Goal: Information Seeking & Learning: Compare options

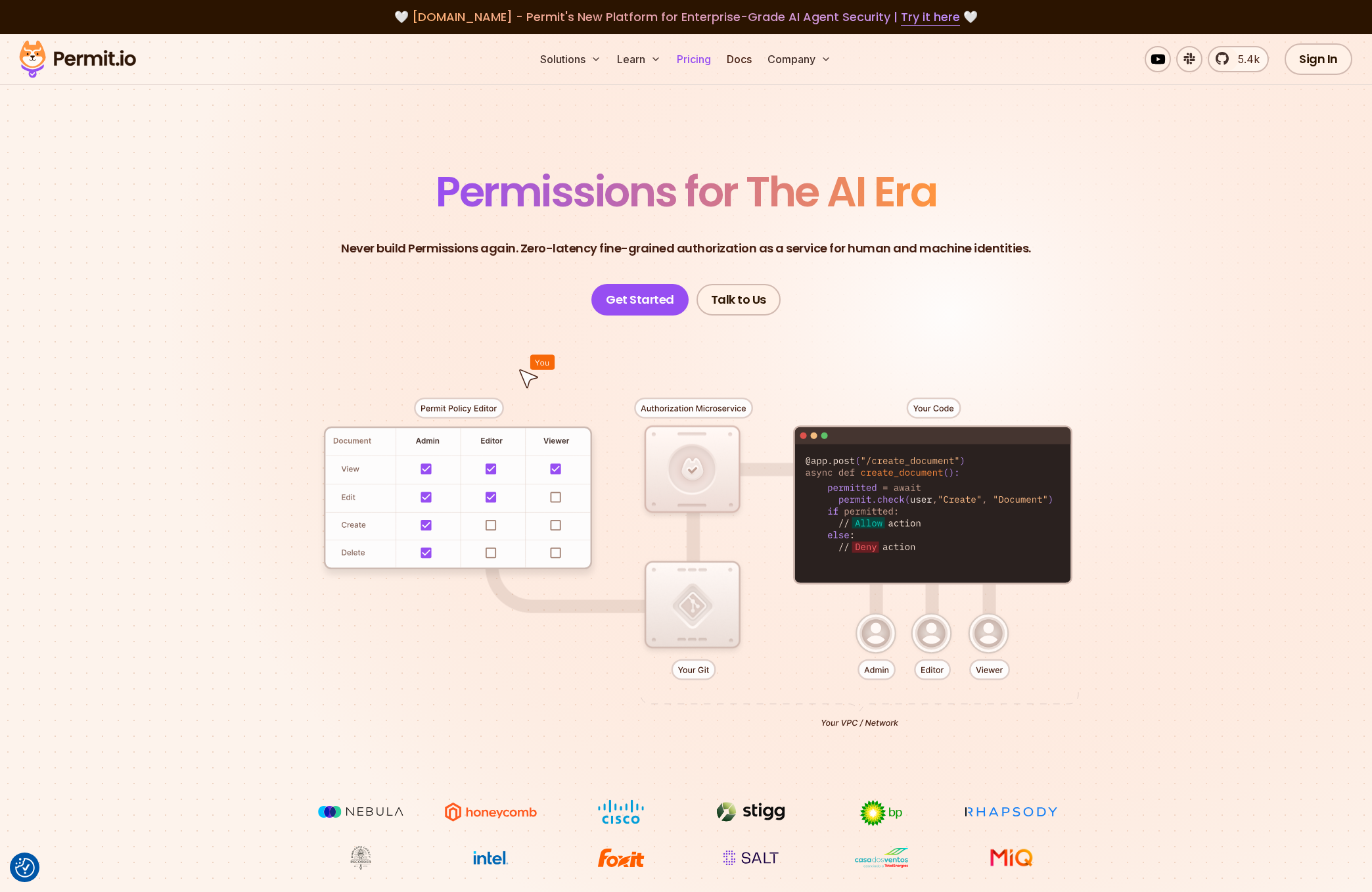
click at [697, 62] on link "Pricing" at bounding box center [694, 58] width 45 height 26
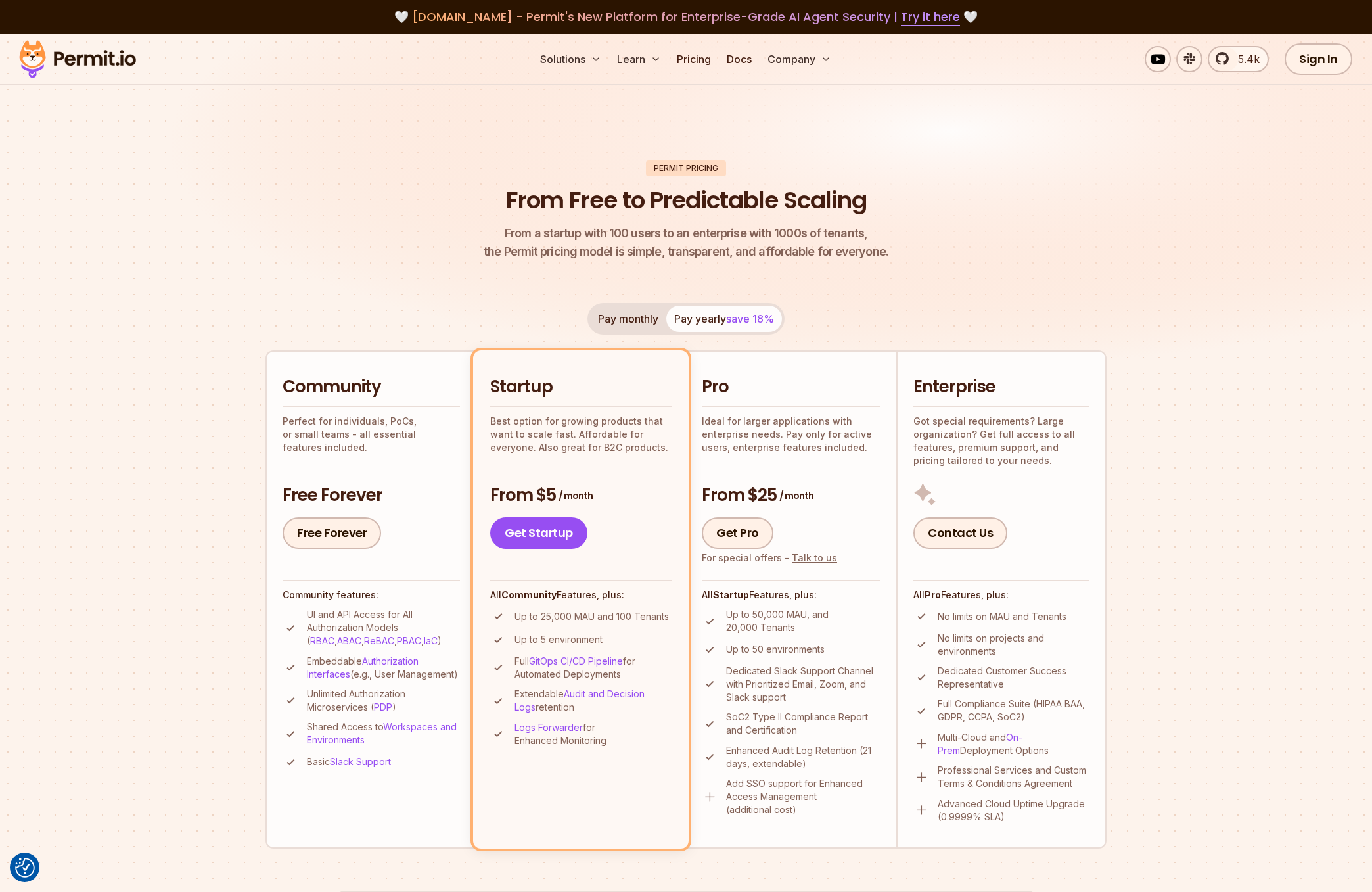
scroll to position [8, 0]
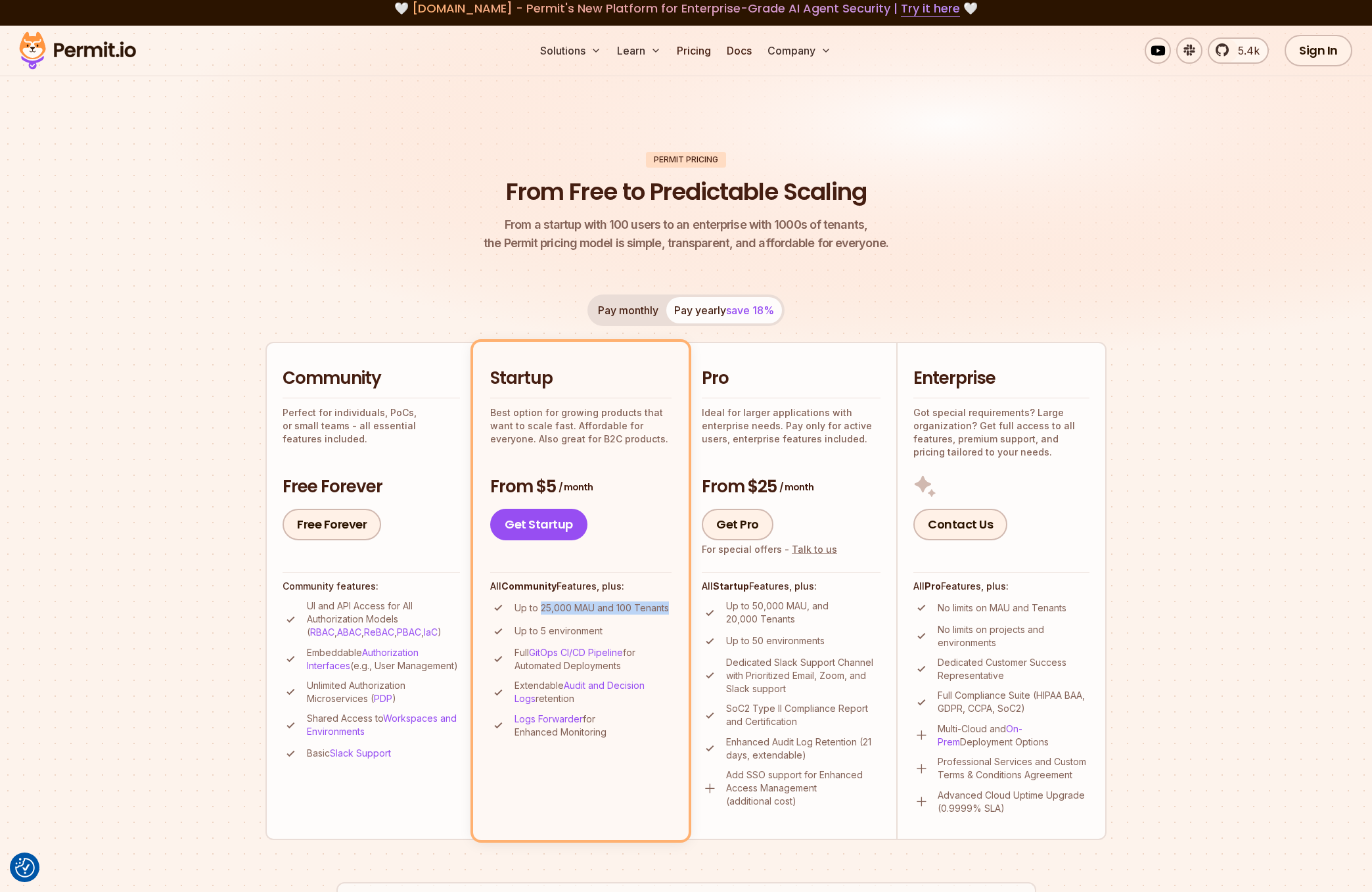
drag, startPoint x: 541, startPoint y: 608, endPoint x: 671, endPoint y: 606, distance: 130.0
click at [671, 606] on li "Up to 25,000 MAU and 100 Tenants" at bounding box center [581, 607] width 181 height 16
click at [626, 609] on p "Up to 25,000 MAU and 100 Tenants" at bounding box center [591, 607] width 154 height 13
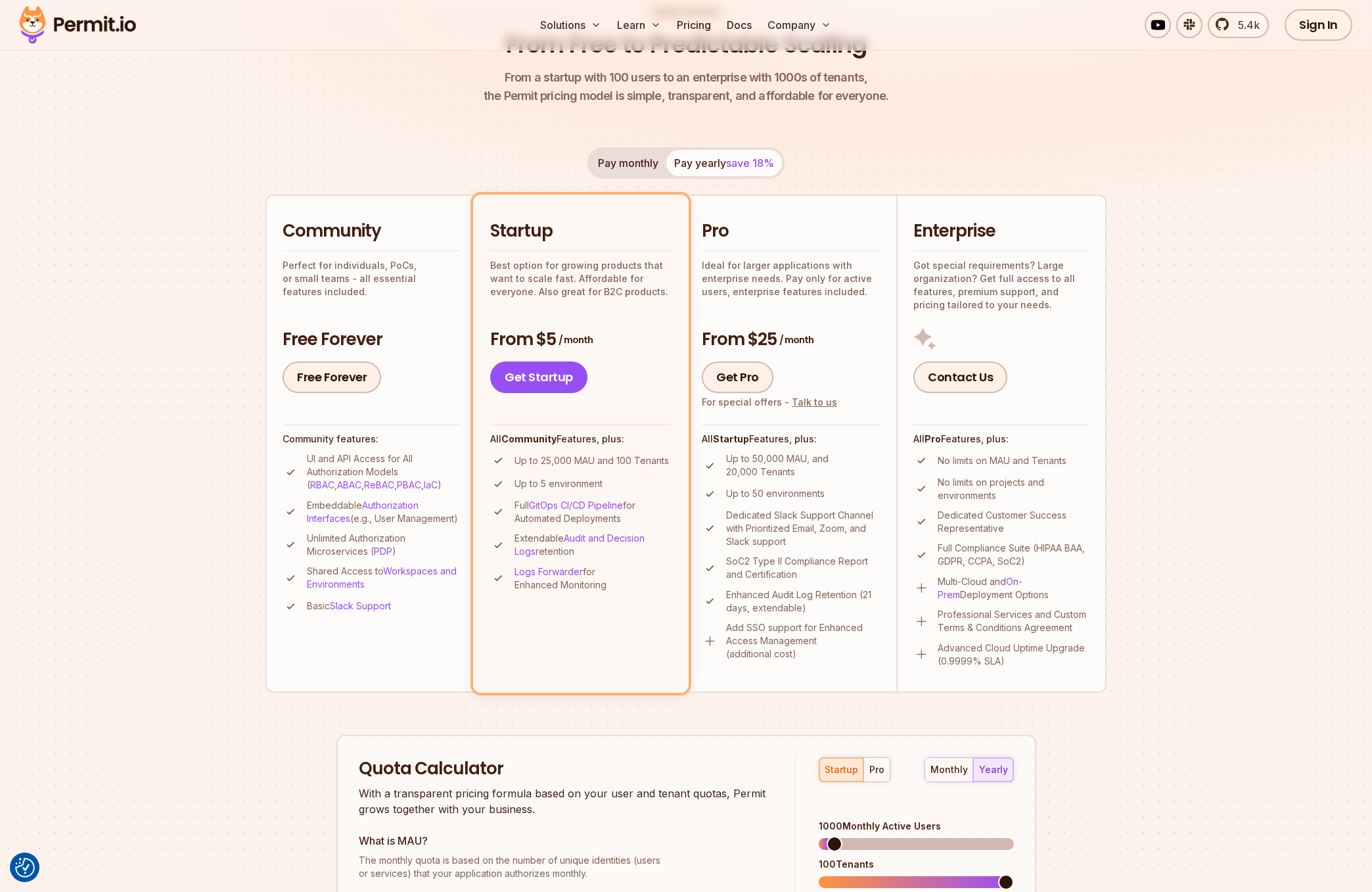
scroll to position [196, 0]
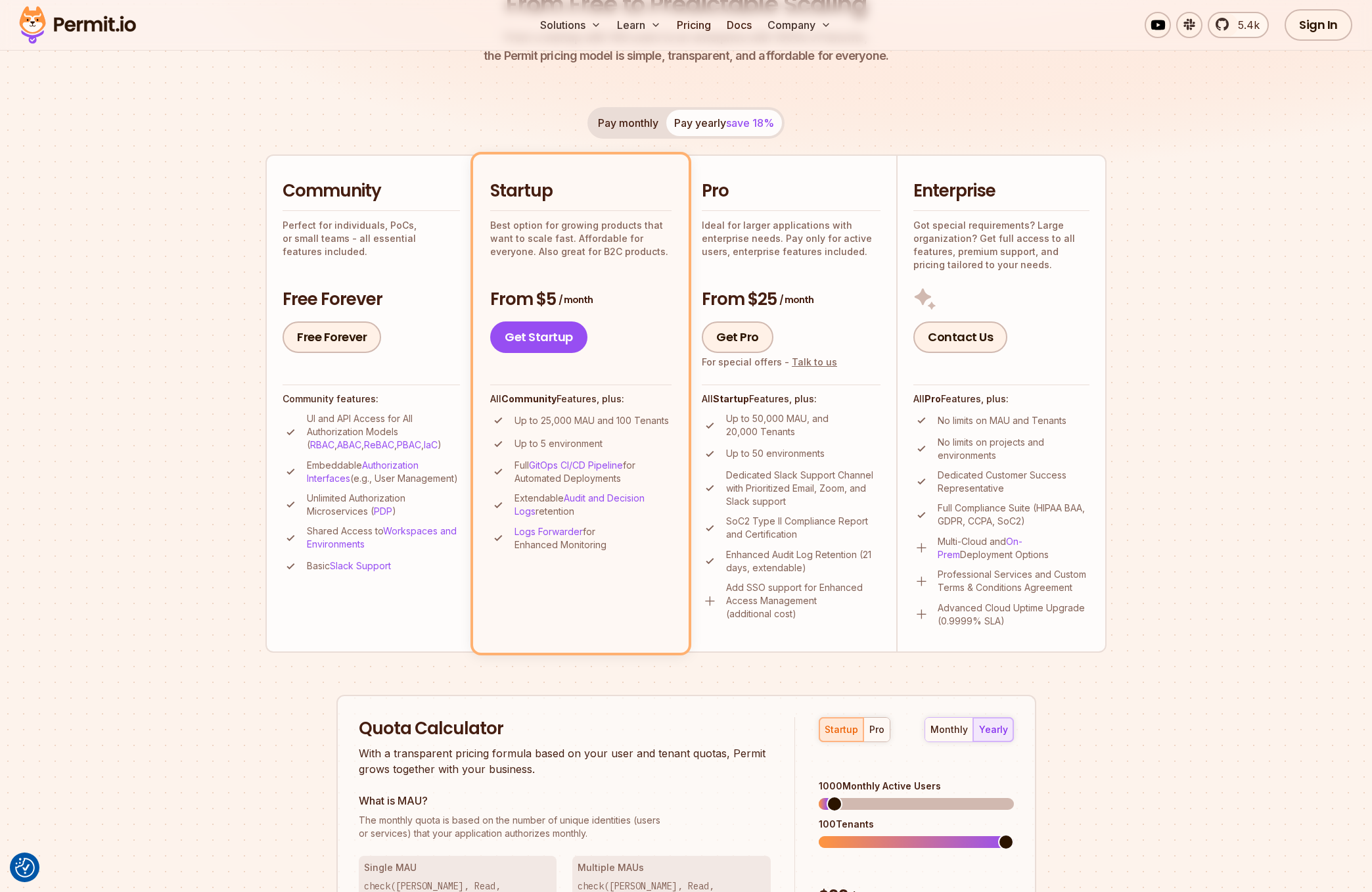
click at [770, 420] on p "Up to 50,000 MAU, and 20,000 Tenants" at bounding box center [802, 425] width 154 height 26
click at [769, 431] on p "Up to 50,000 MAU, and 20,000 Tenants" at bounding box center [802, 425] width 154 height 26
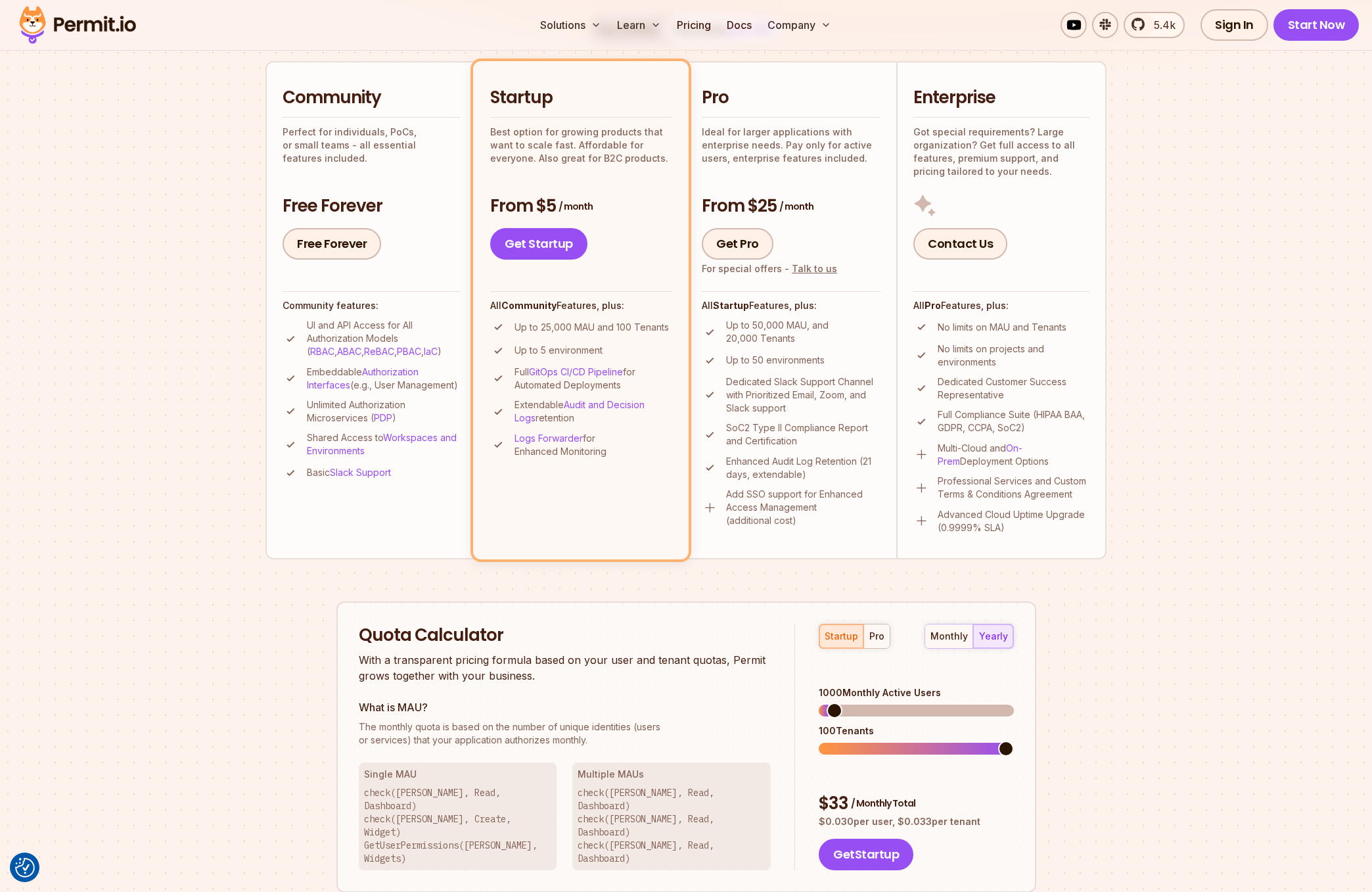
scroll to position [415, 0]
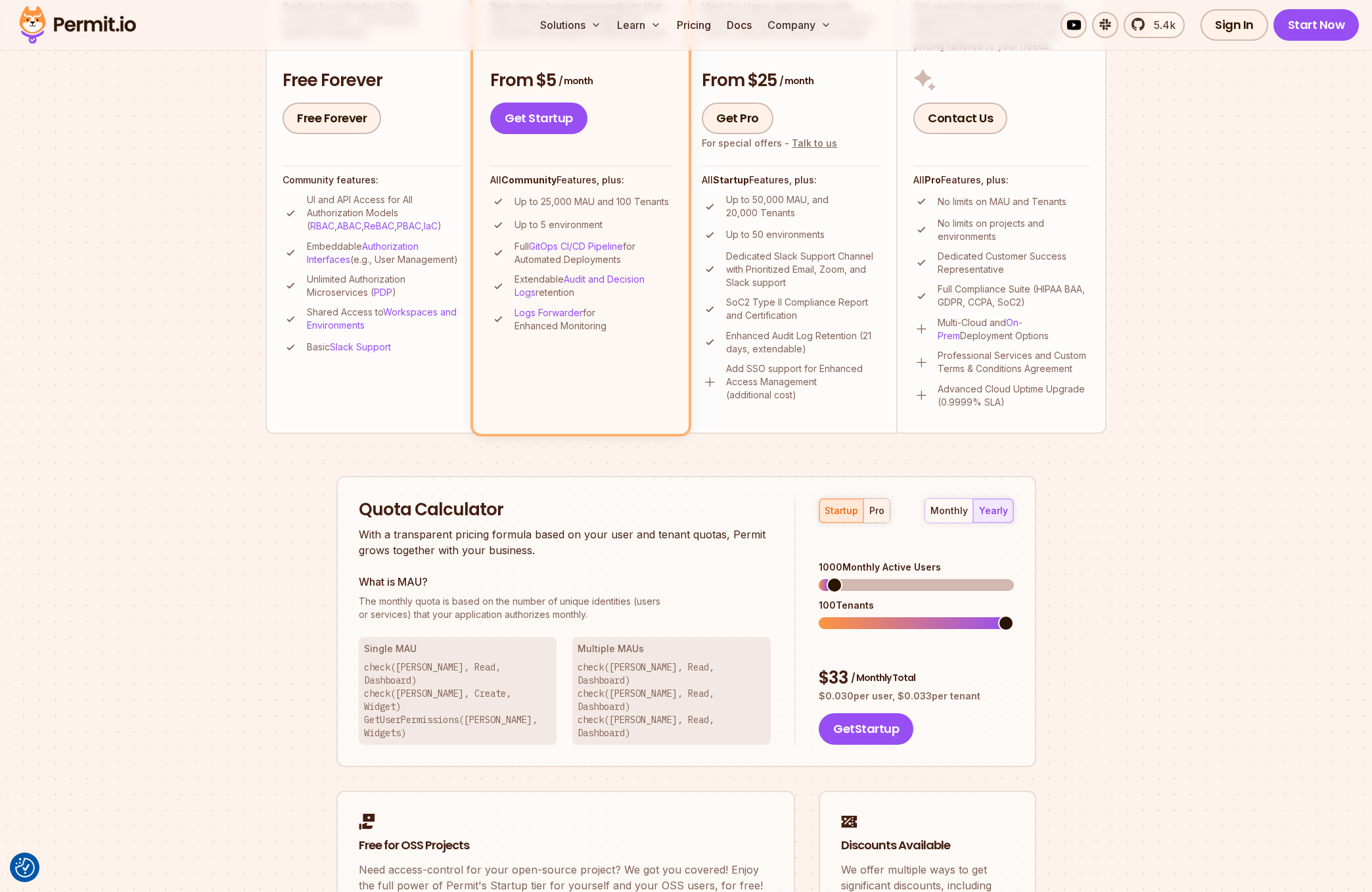
click at [872, 515] on div "pro" at bounding box center [876, 511] width 15 height 13
click at [828, 616] on span at bounding box center [834, 623] width 15 height 16
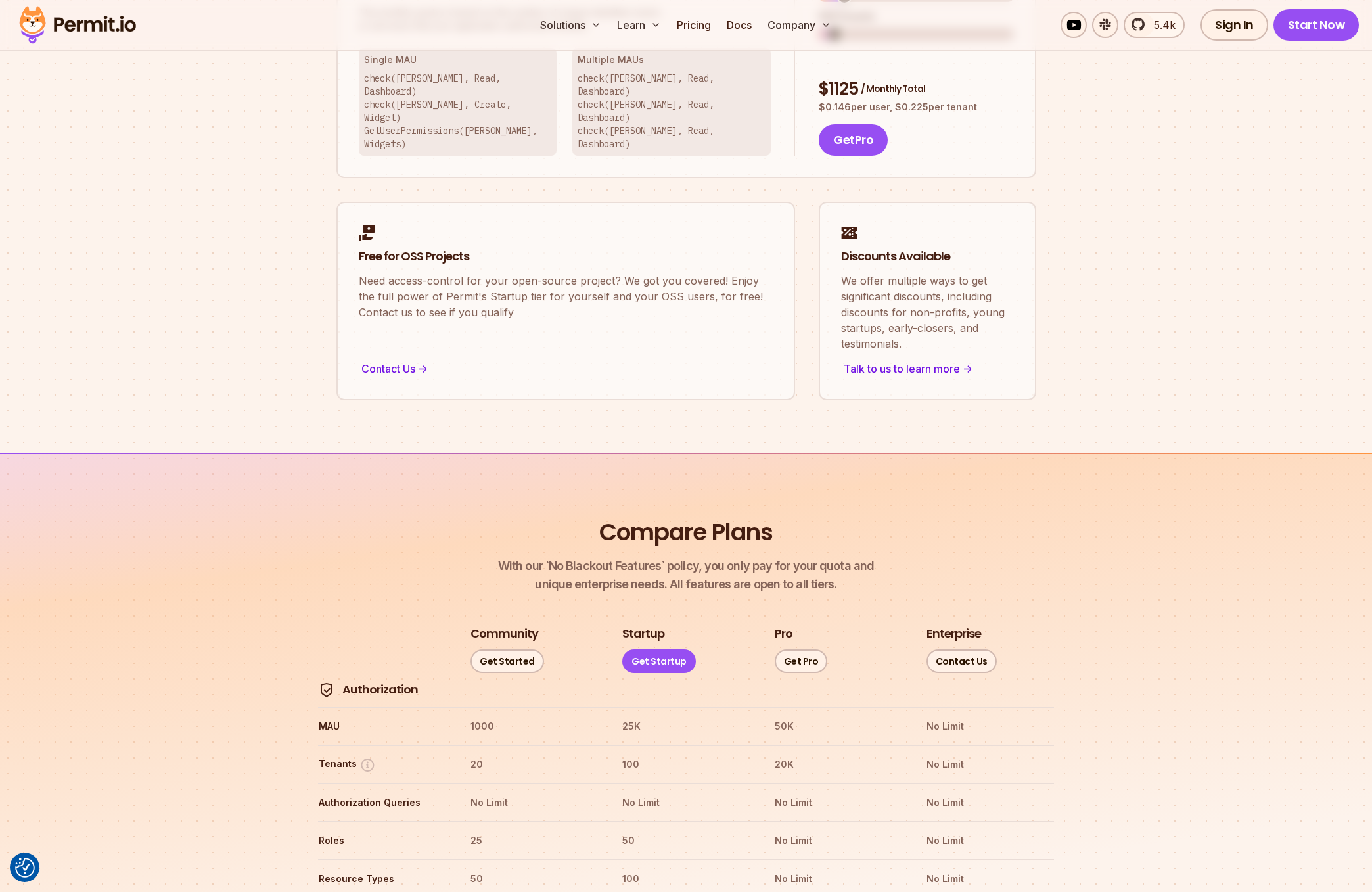
scroll to position [1056, 0]
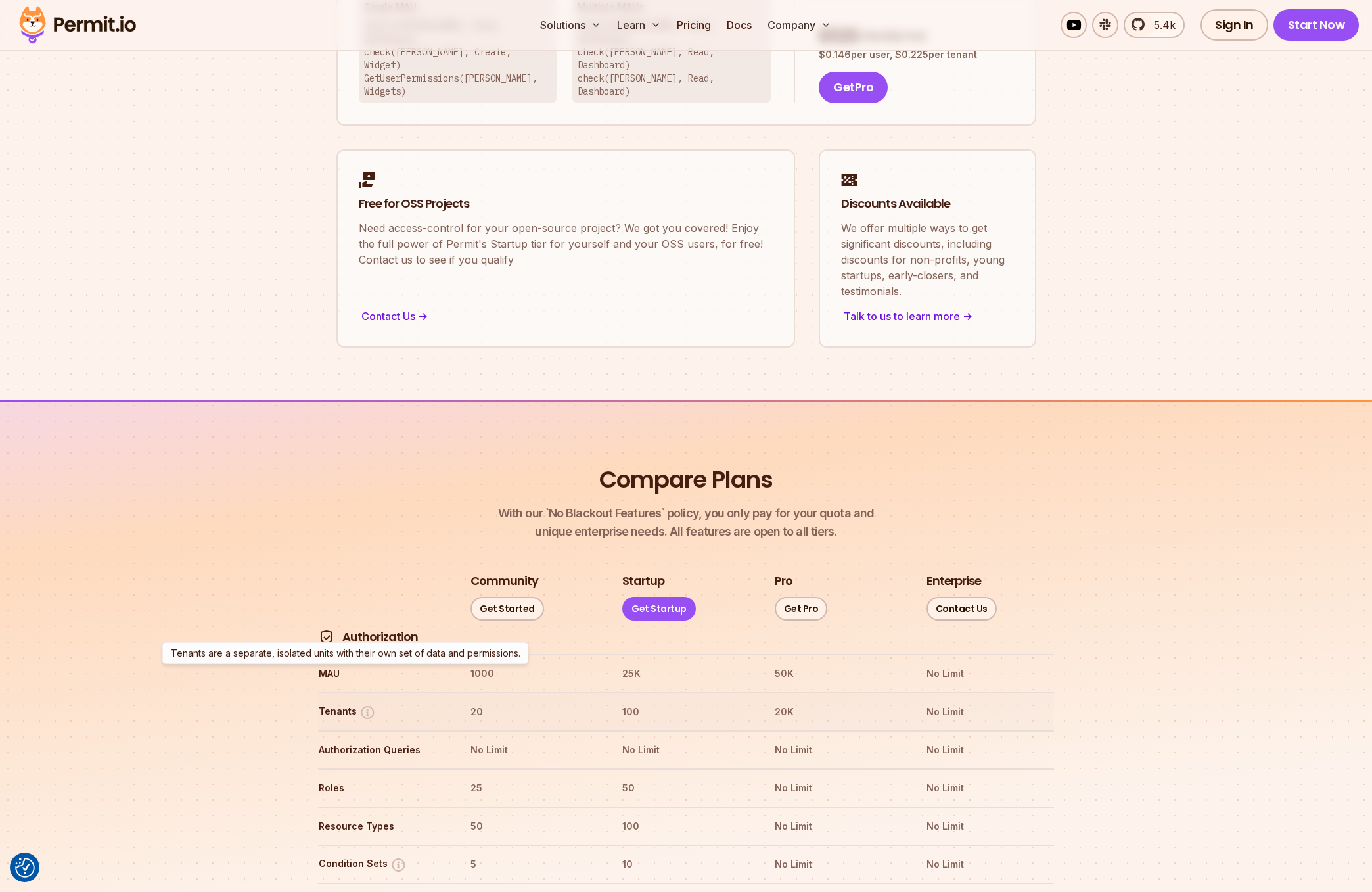
click at [366, 704] on img at bounding box center [367, 712] width 16 height 16
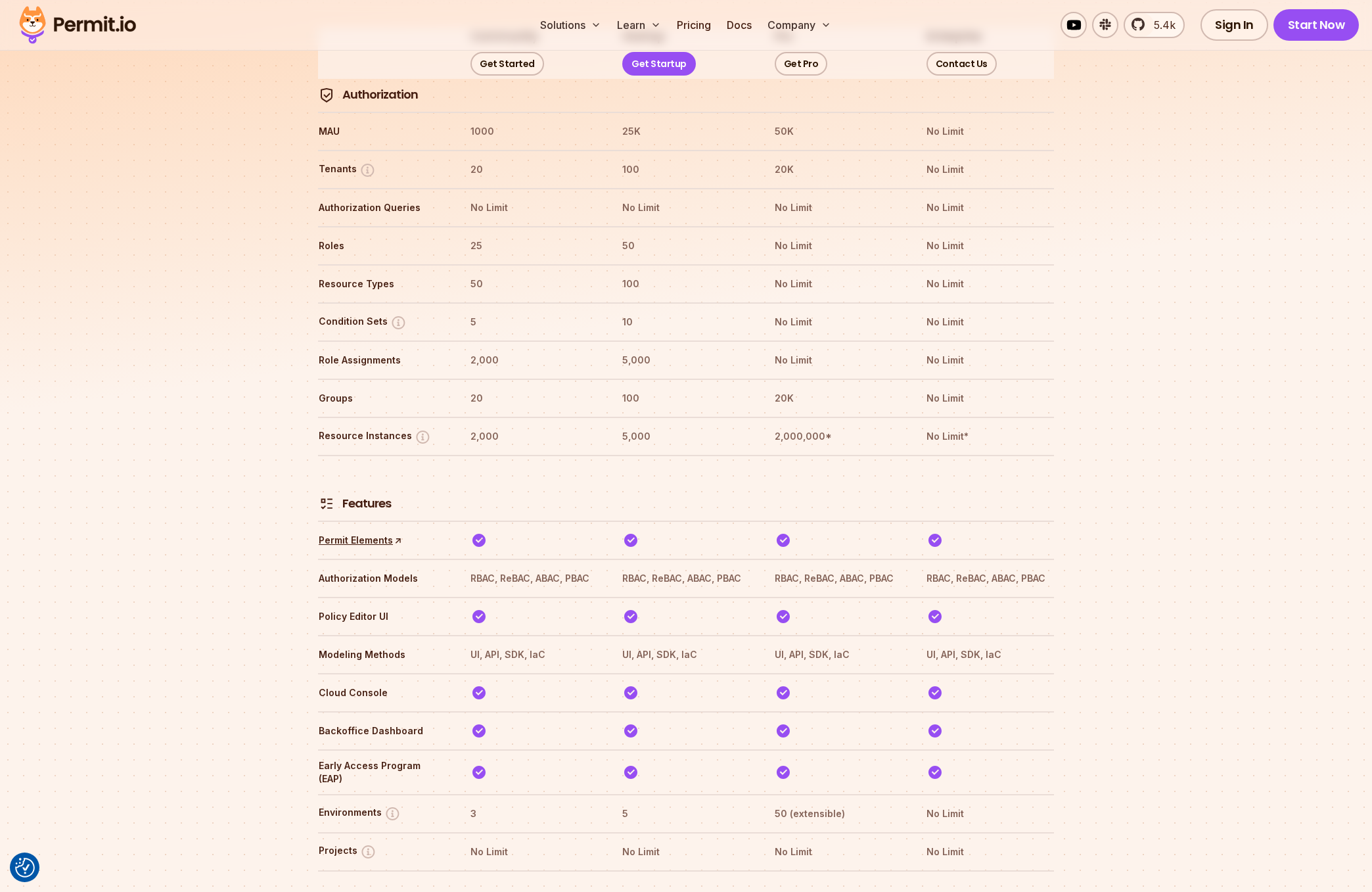
scroll to position [1639, 0]
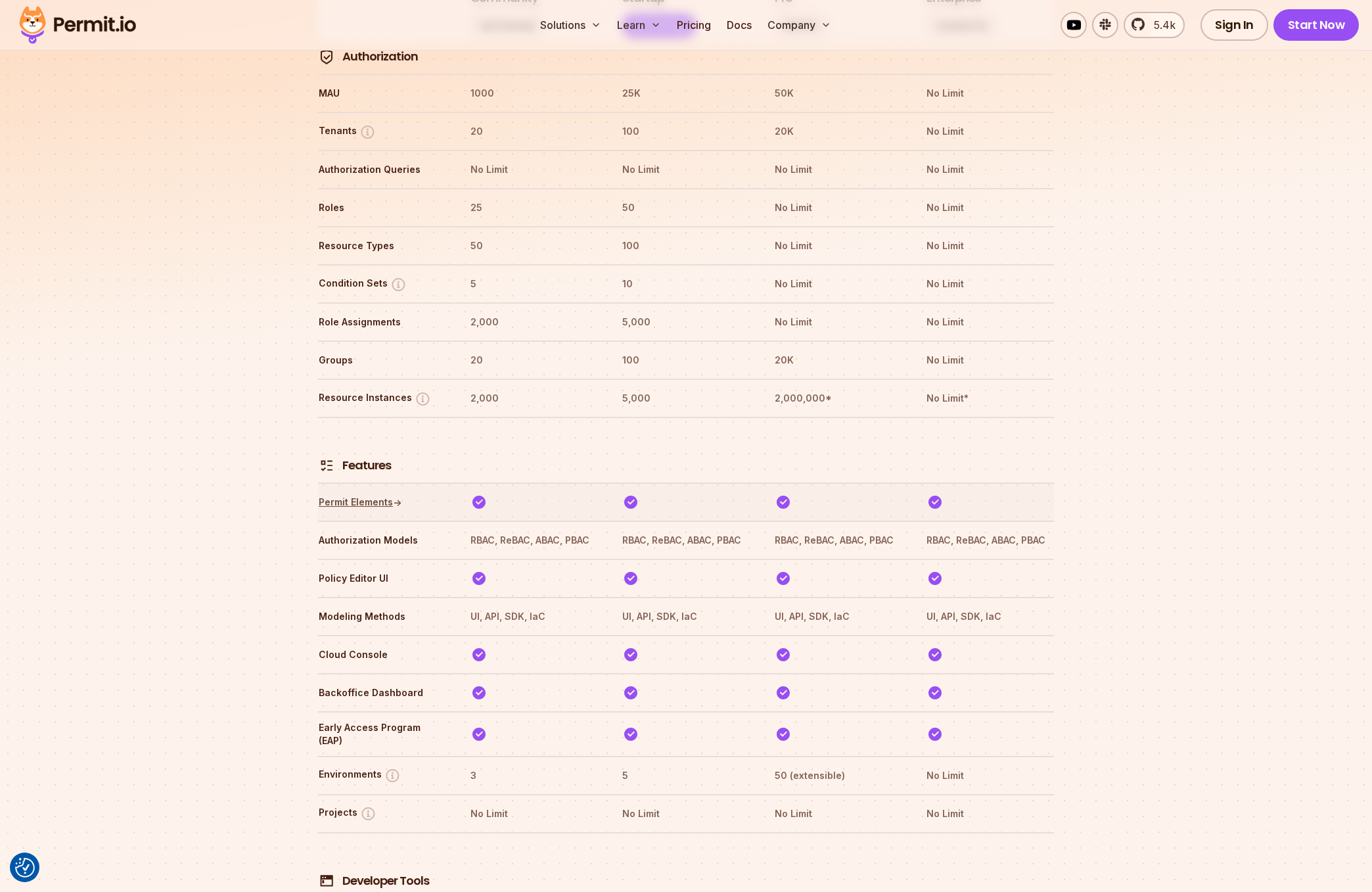
click at [379, 495] on link "Permit Elements ↑" at bounding box center [361, 502] width 84 height 13
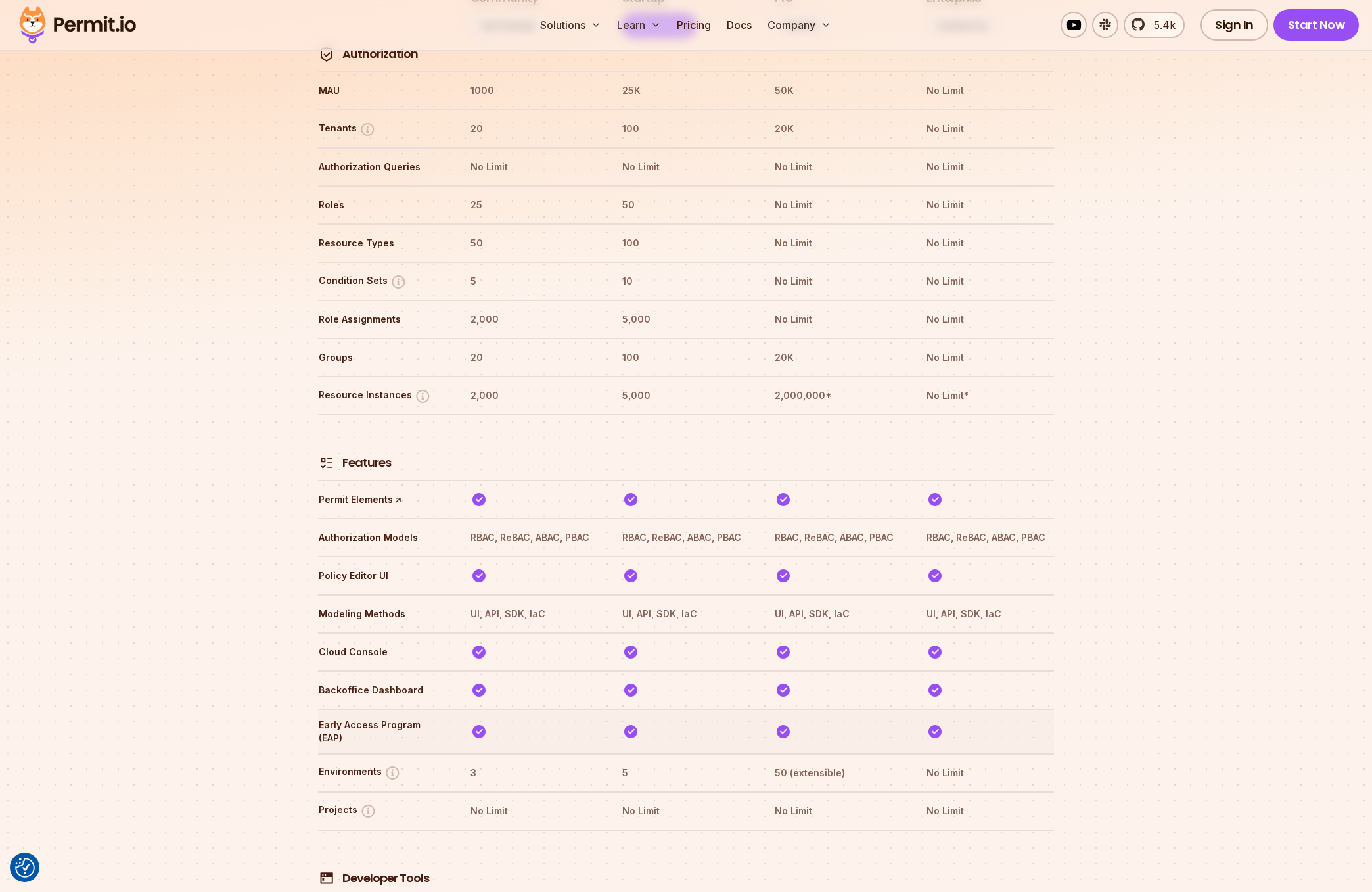
scroll to position [1479, 0]
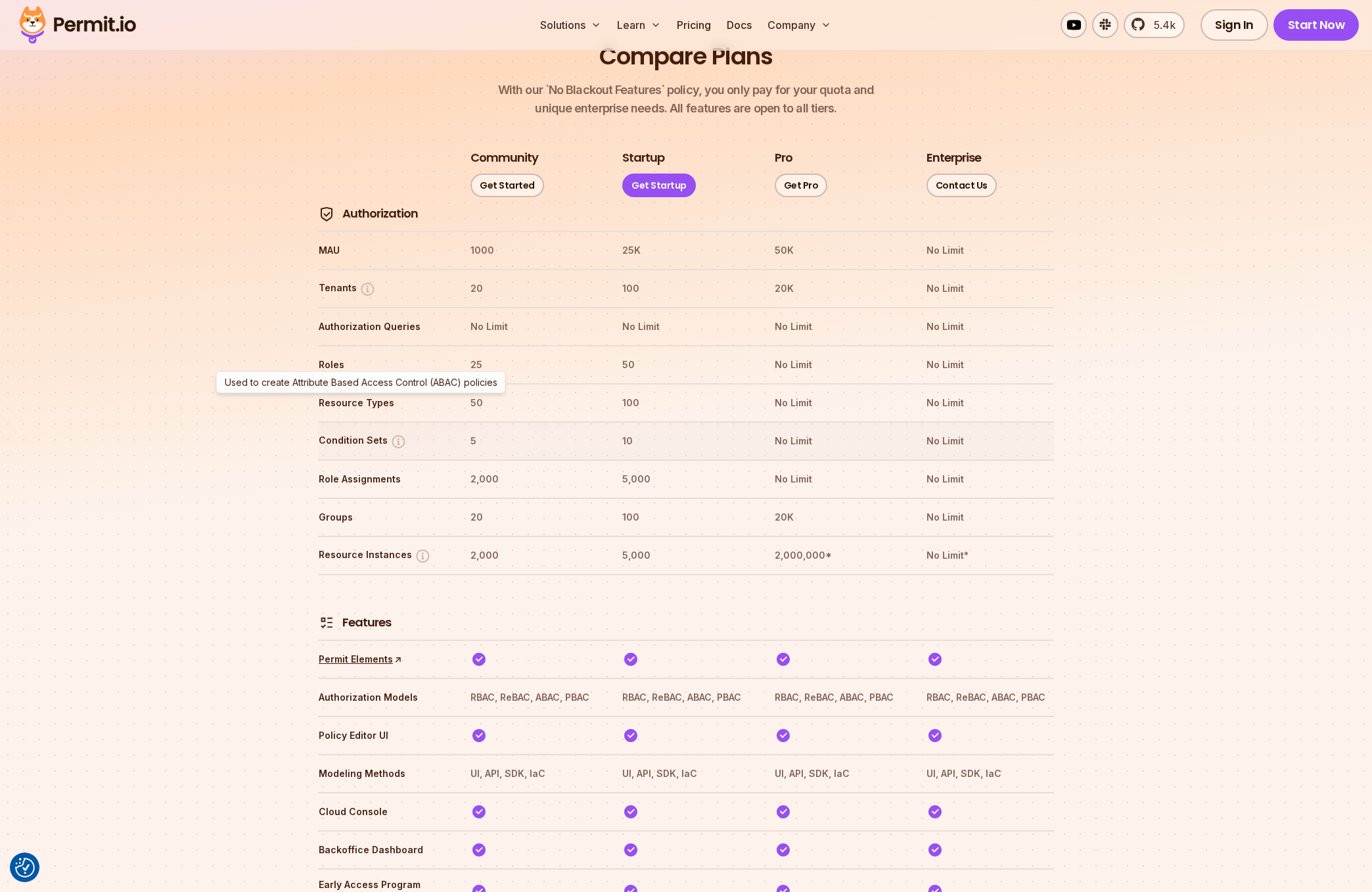
click at [397, 433] on img at bounding box center [398, 441] width 16 height 16
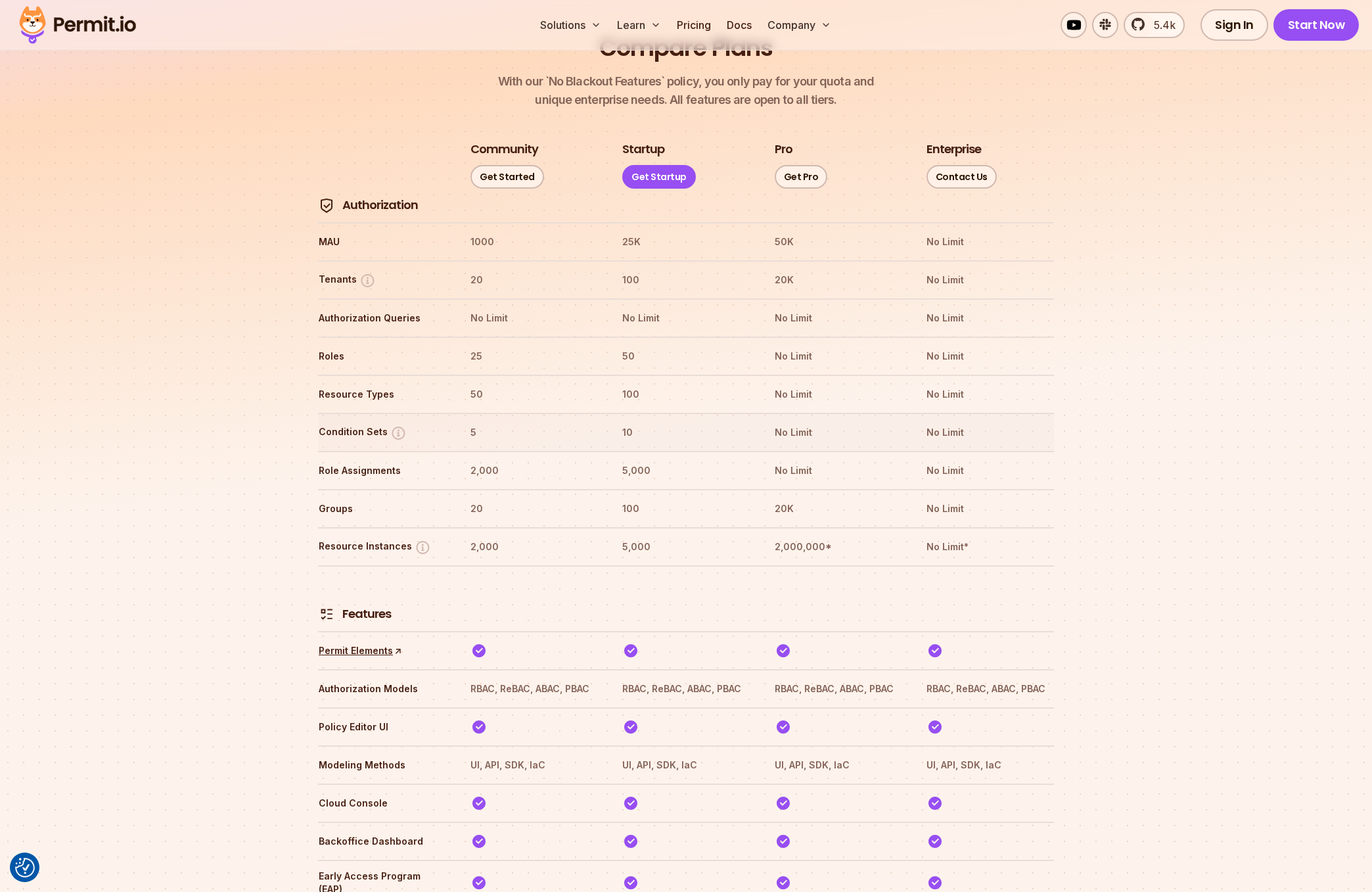
scroll to position [1497, 0]
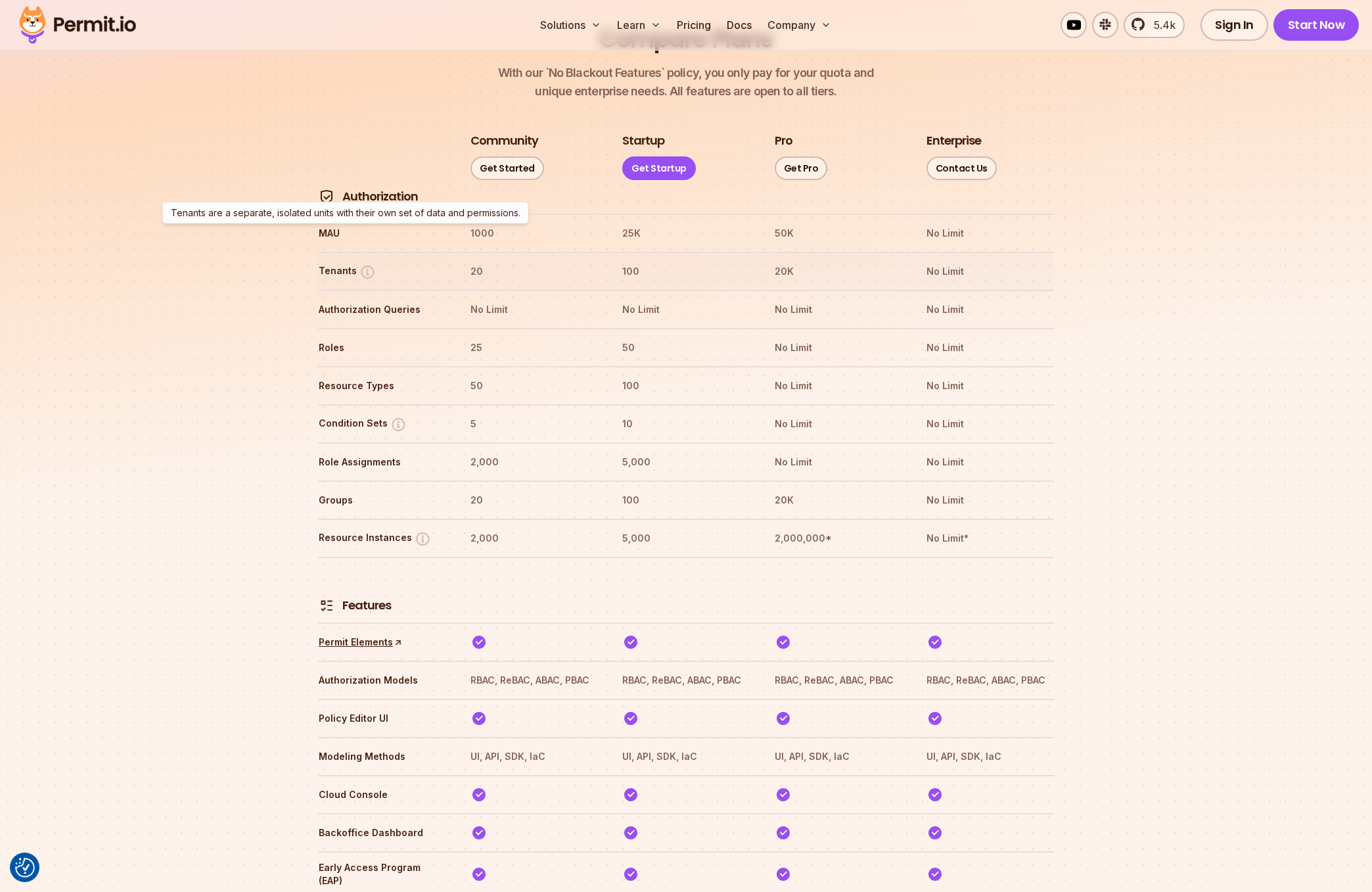
click at [363, 264] on img at bounding box center [367, 272] width 16 height 16
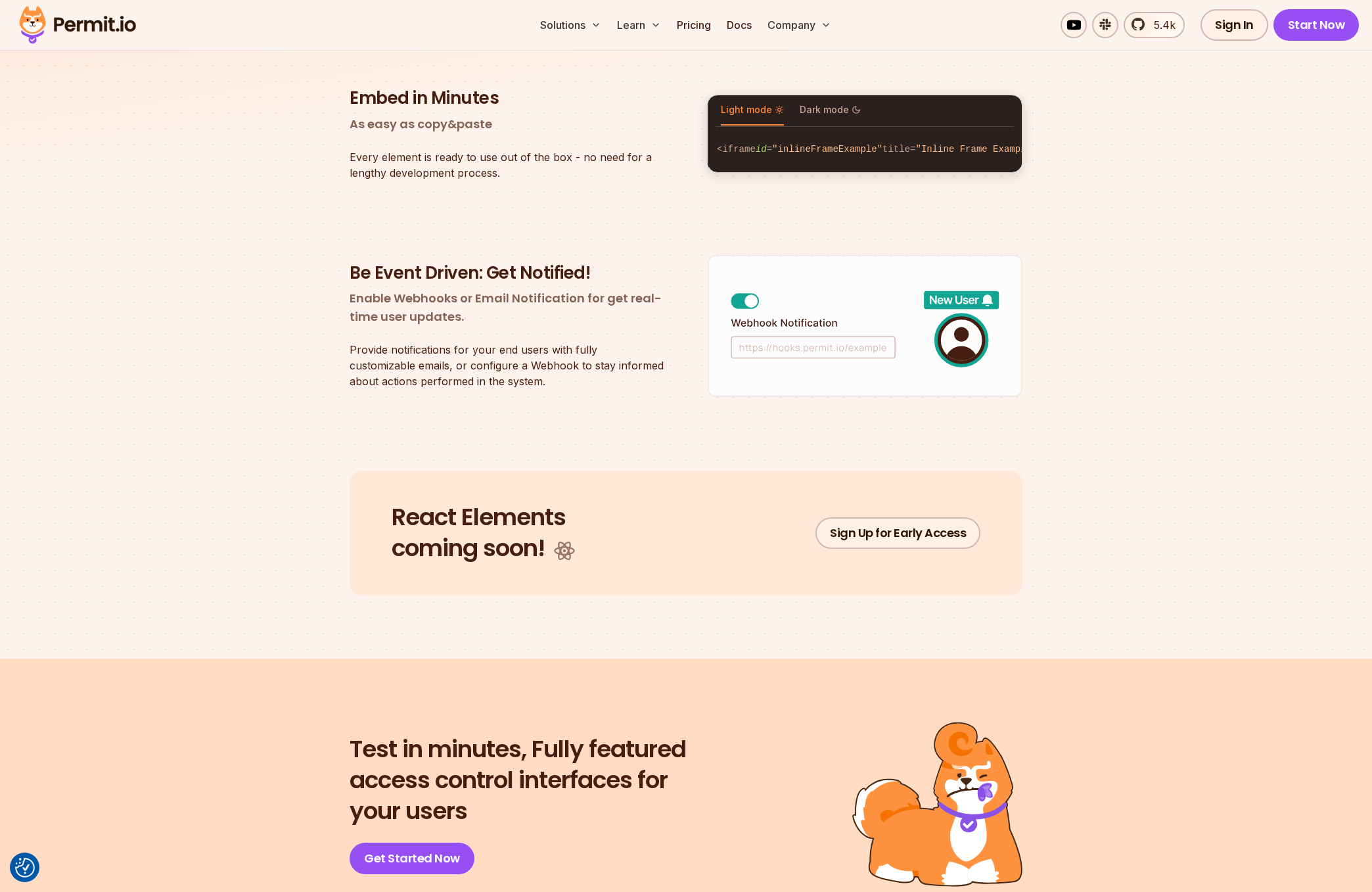
scroll to position [2627, 0]
